Goal: Navigation & Orientation: Find specific page/section

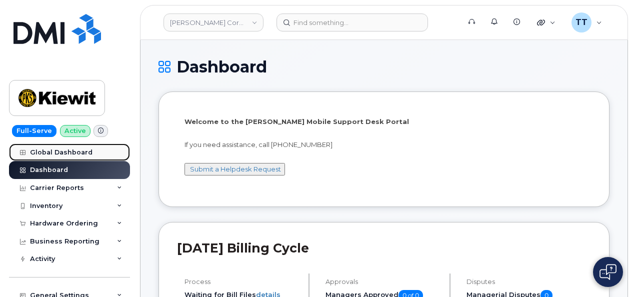
click at [56, 155] on div "Global Dashboard" at bounding box center [61, 153] width 63 height 8
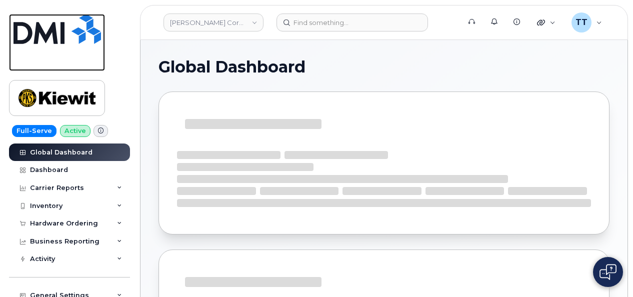
click at [32, 37] on img at bounding box center [58, 29] width 88 height 30
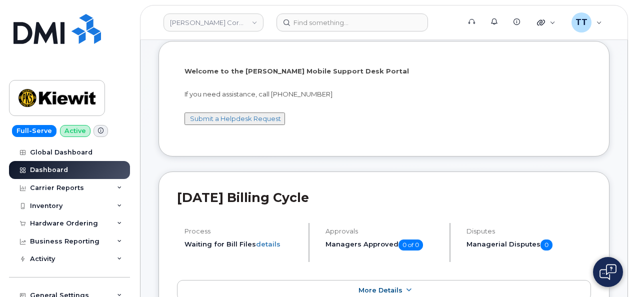
scroll to position [100, 0]
